Goal: Task Accomplishment & Management: Use online tool/utility

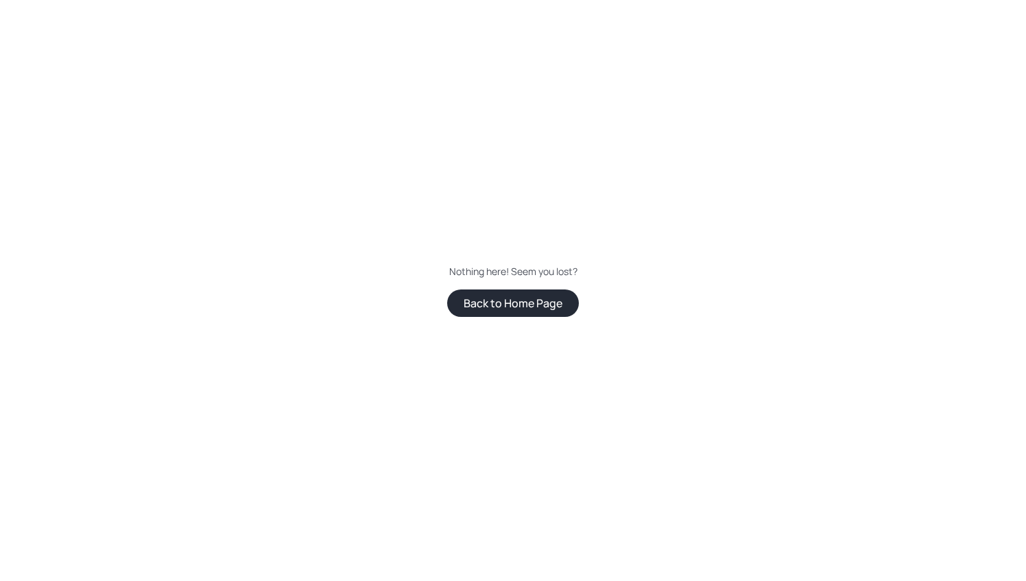
click at [504, 302] on button "Back to Home Page" at bounding box center [513, 302] width 132 height 27
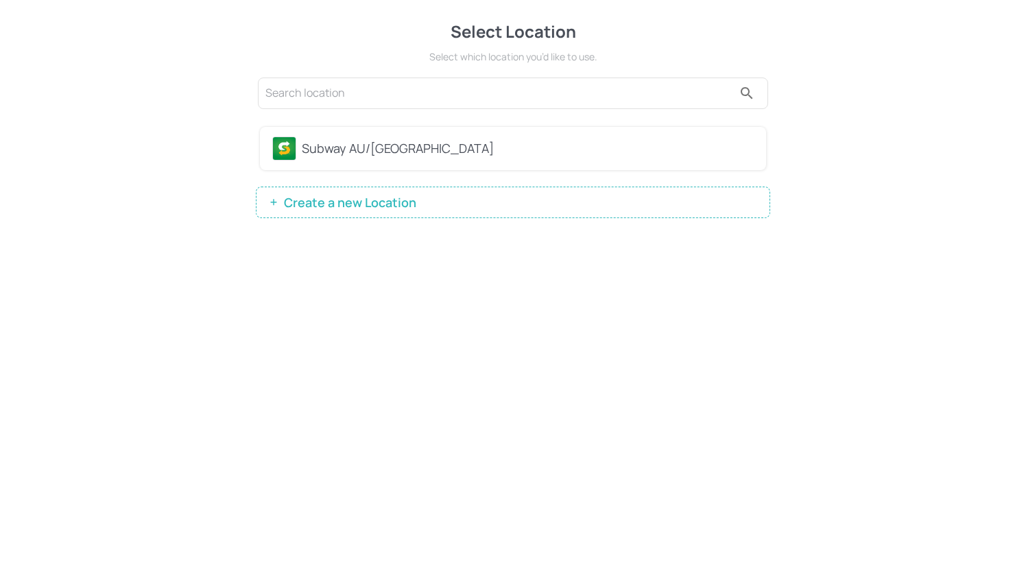
click at [366, 141] on div "Subway AU/[GEOGRAPHIC_DATA]" at bounding box center [528, 148] width 452 height 19
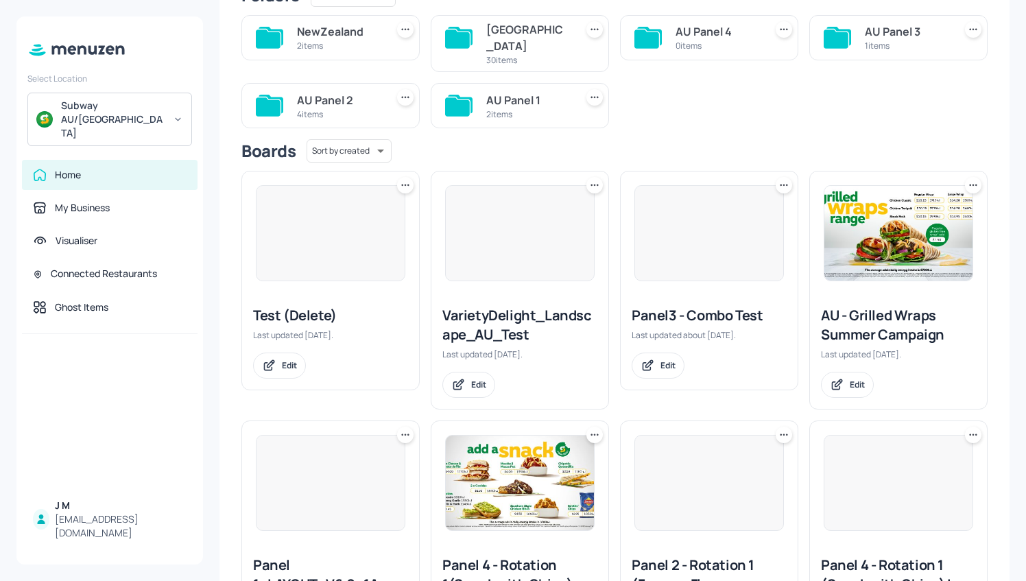
scroll to position [143, 0]
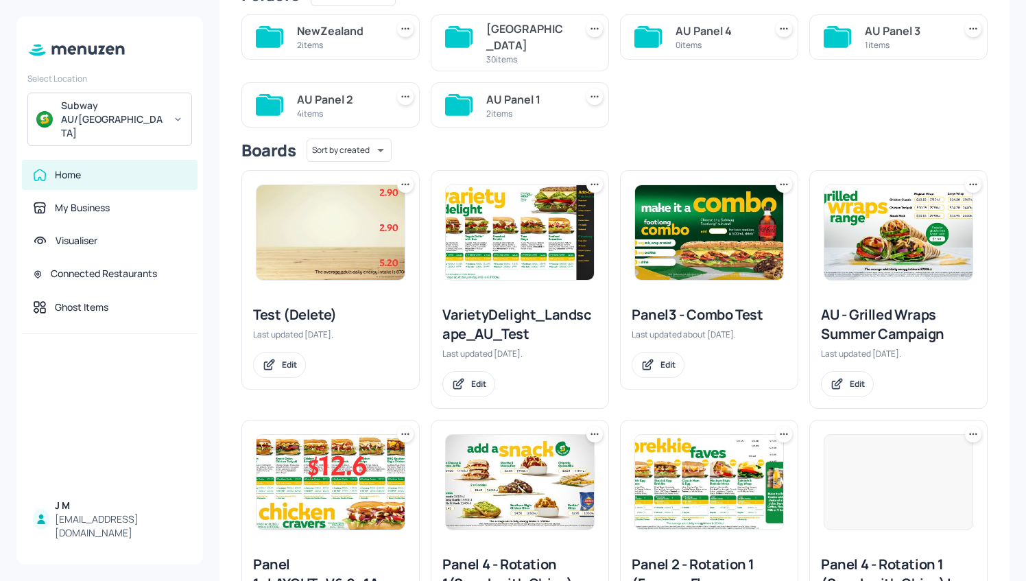
click at [321, 257] on img at bounding box center [330, 232] width 148 height 95
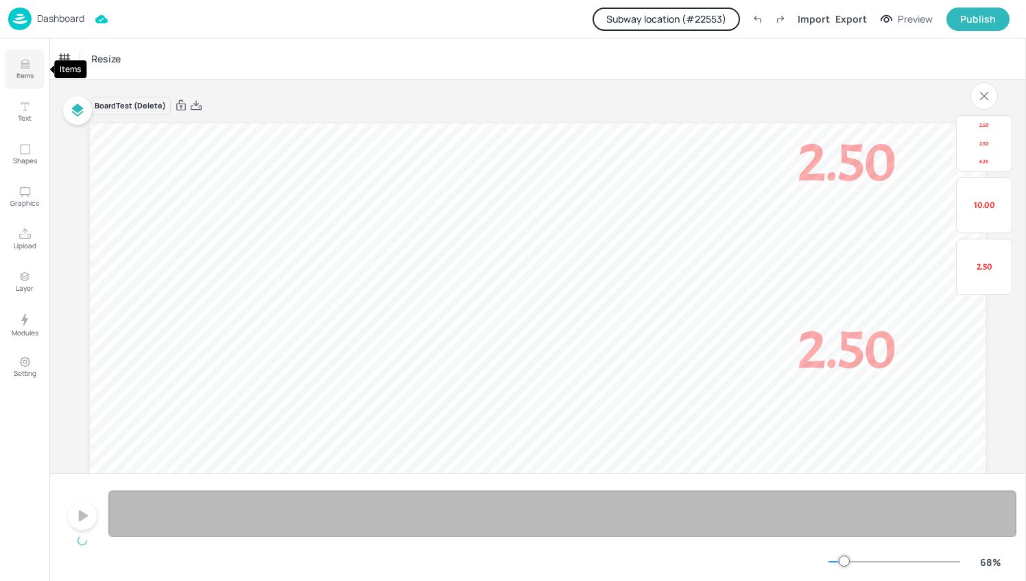
click at [26, 68] on icon "Items" at bounding box center [25, 67] width 8 height 1
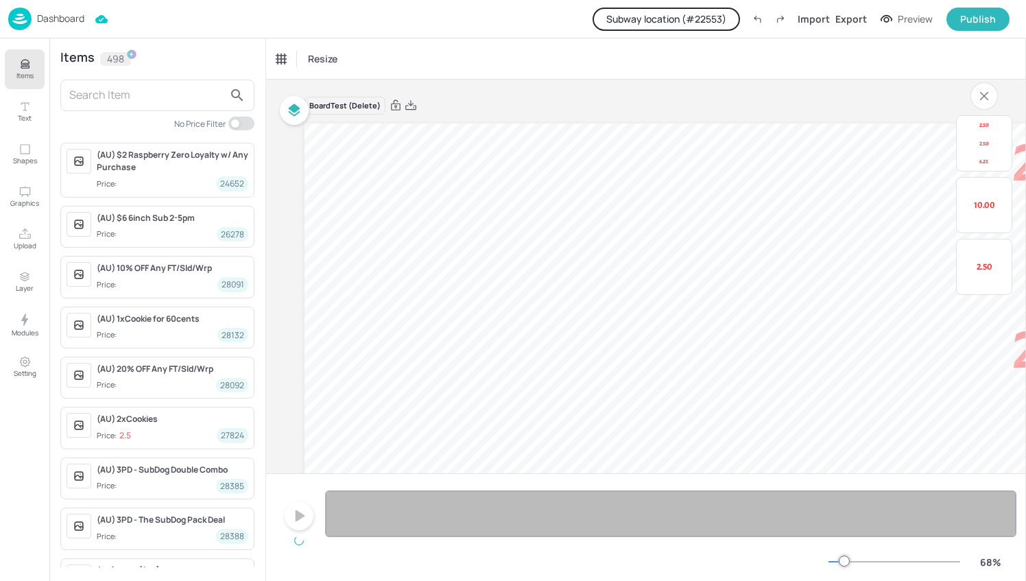
click at [141, 100] on input "text" at bounding box center [146, 95] width 154 height 22
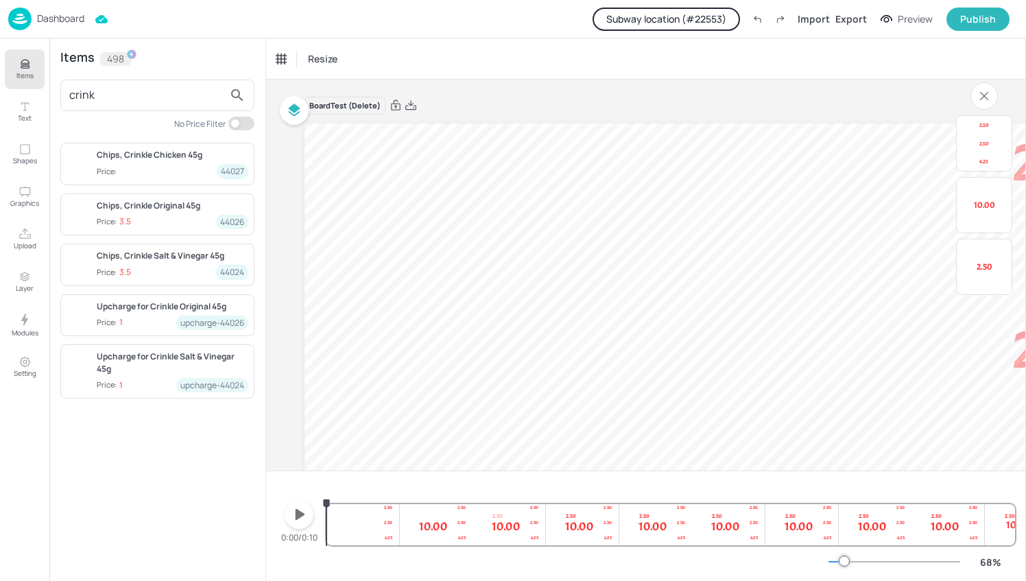
type input "crink"
